Goal: Information Seeking & Learning: Learn about a topic

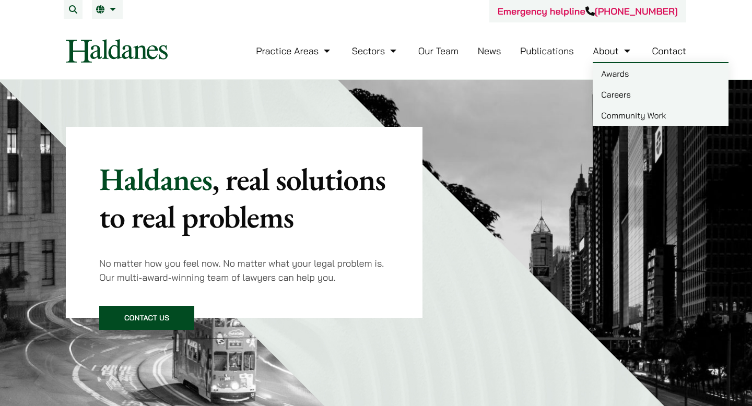
click at [617, 114] on link "Community Work" at bounding box center [661, 115] width 136 height 21
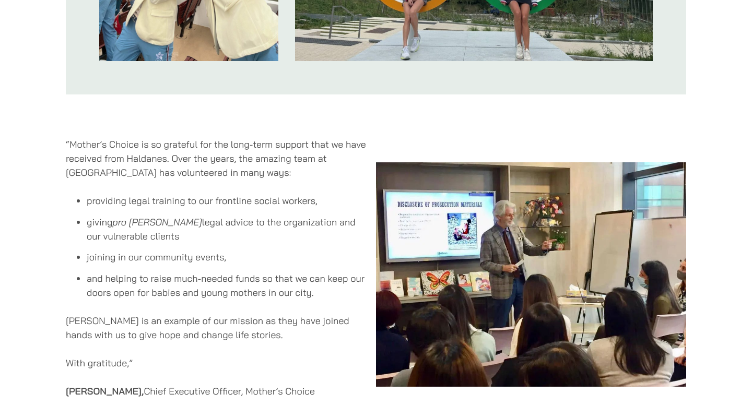
scroll to position [832, 0]
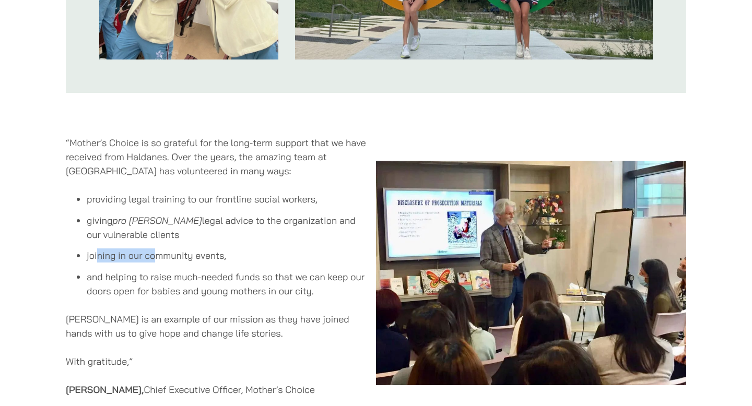
drag, startPoint x: 98, startPoint y: 236, endPoint x: 159, endPoint y: 247, distance: 62.0
click at [159, 249] on li "joining in our community events," at bounding box center [227, 256] width 280 height 14
click at [119, 249] on li "joining in our community events," at bounding box center [227, 256] width 280 height 14
drag, startPoint x: 96, startPoint y: 204, endPoint x: 164, endPoint y: 219, distance: 70.0
click at [164, 219] on li "giving pro bono legal advice to the organization and our vulnerable clients" at bounding box center [227, 228] width 280 height 28
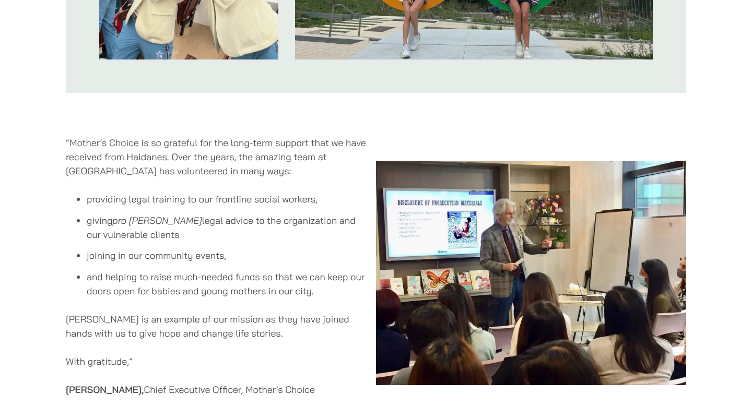
click at [164, 219] on li "giving pro bono legal advice to the organization and our vulnerable clients" at bounding box center [227, 228] width 280 height 28
